Goal: Task Accomplishment & Management: Use online tool/utility

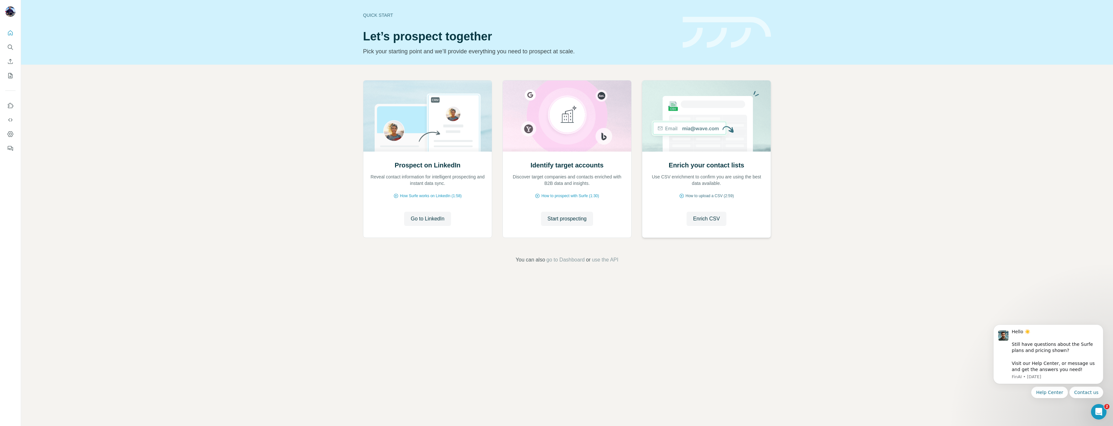
click at [702, 196] on span "How to upload a CSV (2:59)" at bounding box center [709, 196] width 48 height 6
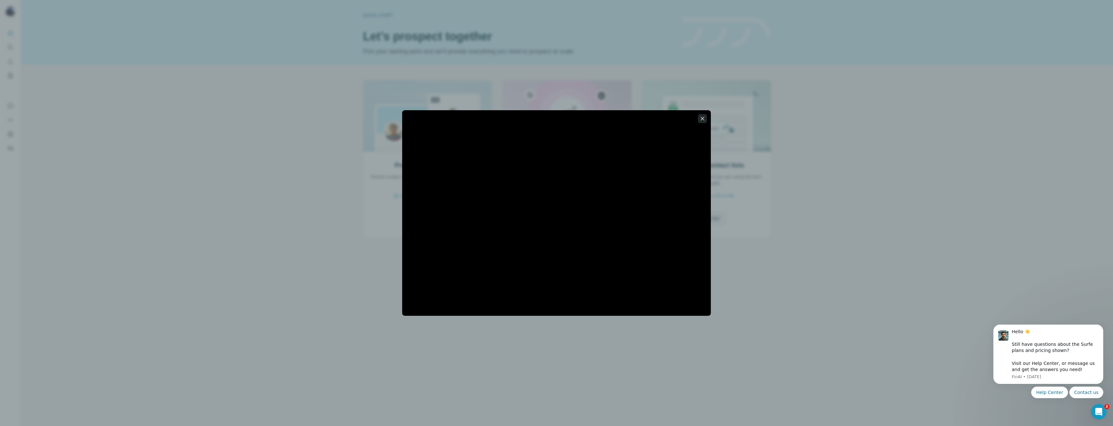
click at [702, 119] on icon "button" at bounding box center [703, 119] width 4 height 4
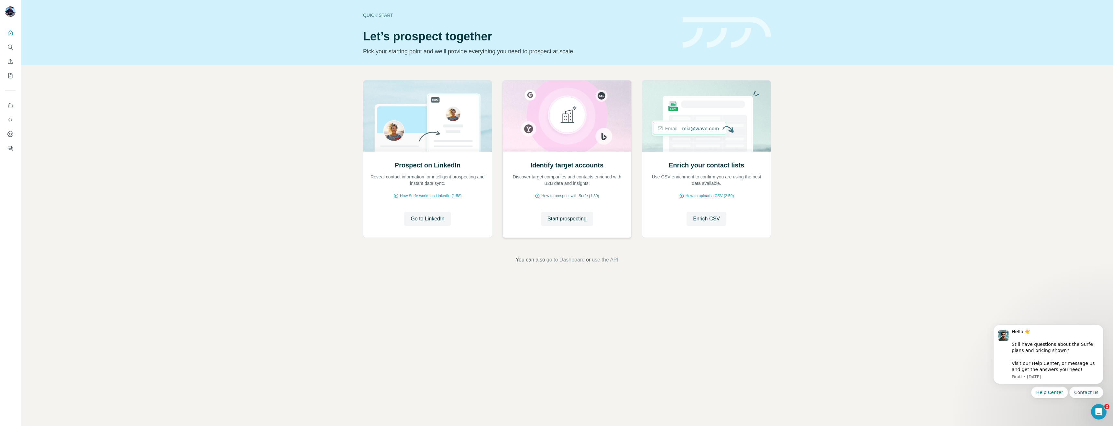
click at [560, 195] on span "How to prospect with Surfe (1:30)" at bounding box center [570, 196] width 58 height 6
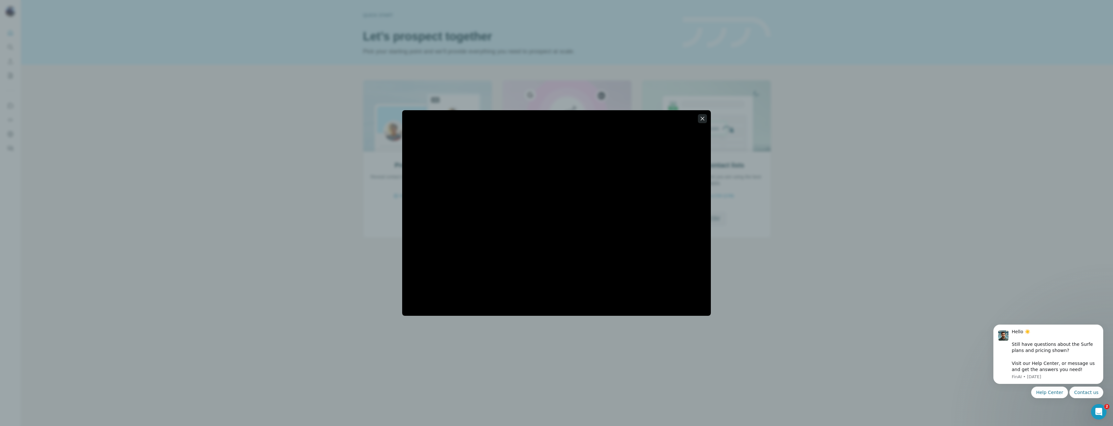
click at [703, 118] on icon "button" at bounding box center [702, 118] width 6 height 6
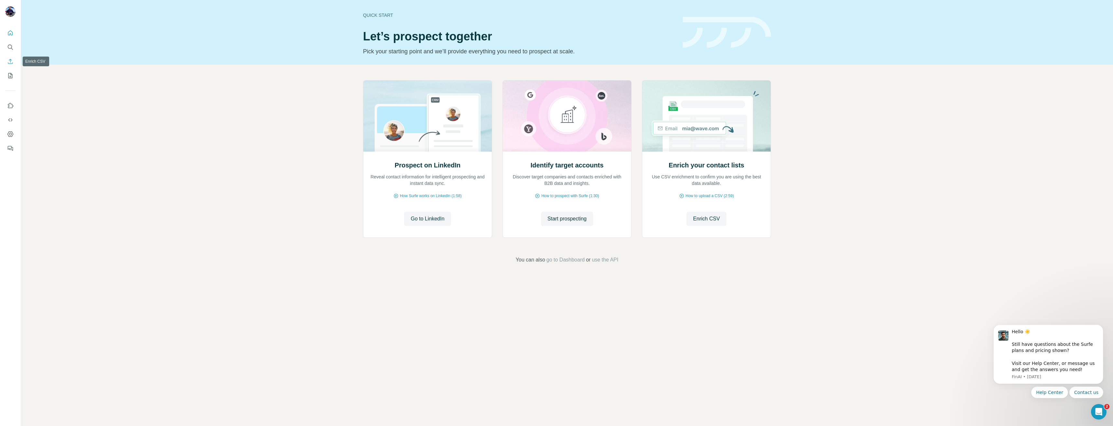
click at [8, 60] on icon "Enrich CSV" at bounding box center [10, 61] width 6 height 6
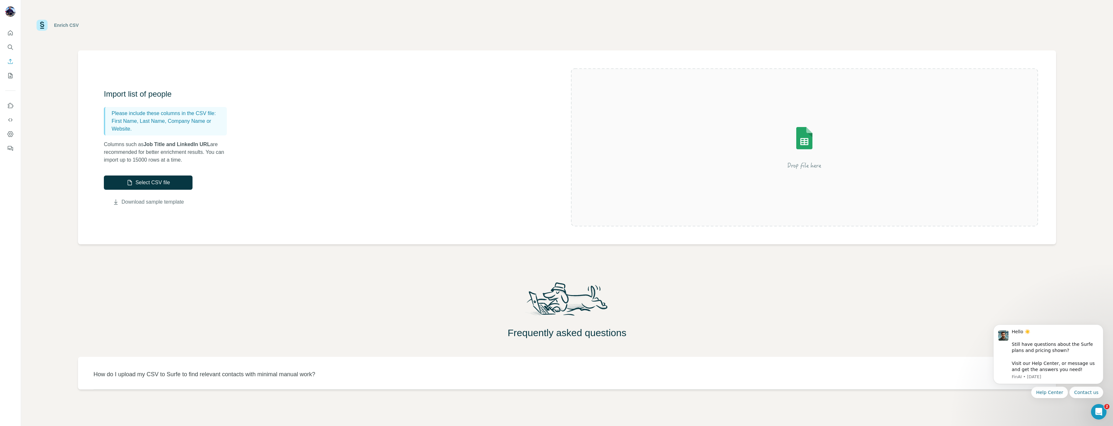
click at [147, 201] on link "Download sample template" at bounding box center [153, 202] width 62 height 8
click at [146, 182] on button "Select CSV file" at bounding box center [148, 183] width 89 height 14
